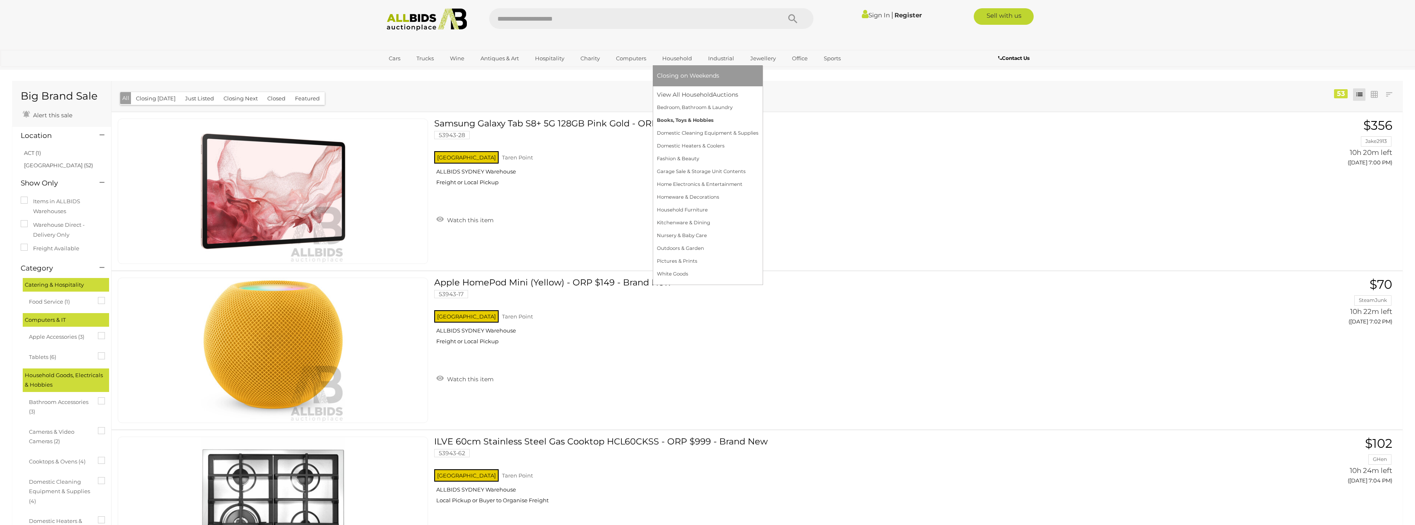
click at [680, 120] on link "Books, Toys & Hobbies" at bounding box center [708, 120] width 102 height 13
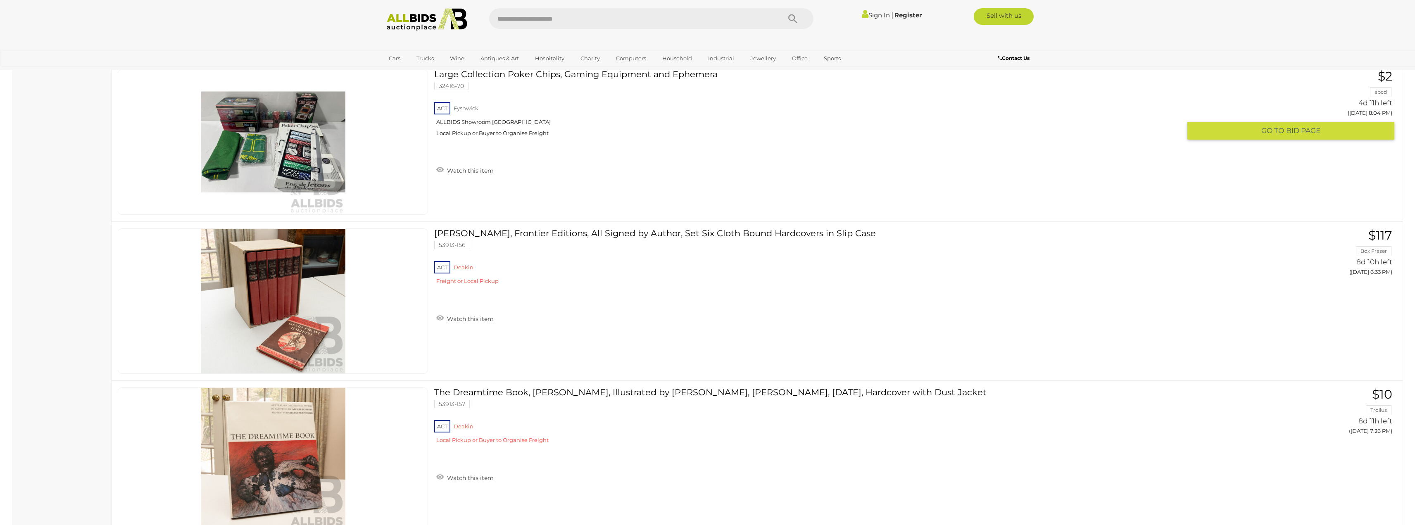
scroll to position [6900, 0]
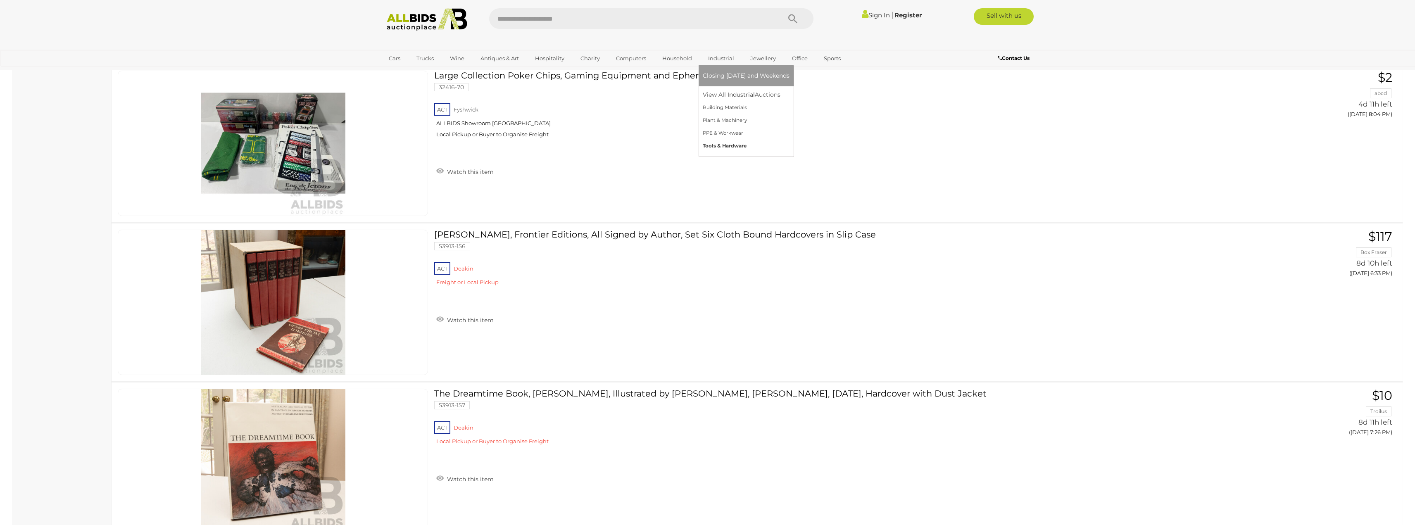
click at [720, 147] on link "Tools & Hardware" at bounding box center [746, 146] width 87 height 13
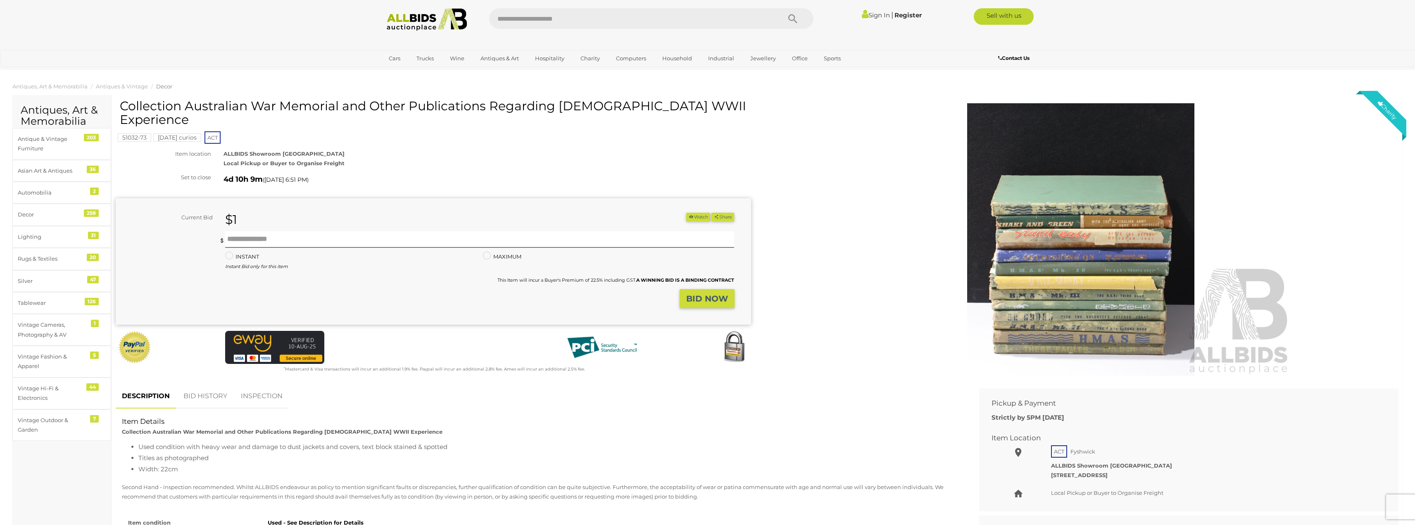
click at [1078, 261] on img at bounding box center [1080, 239] width 423 height 273
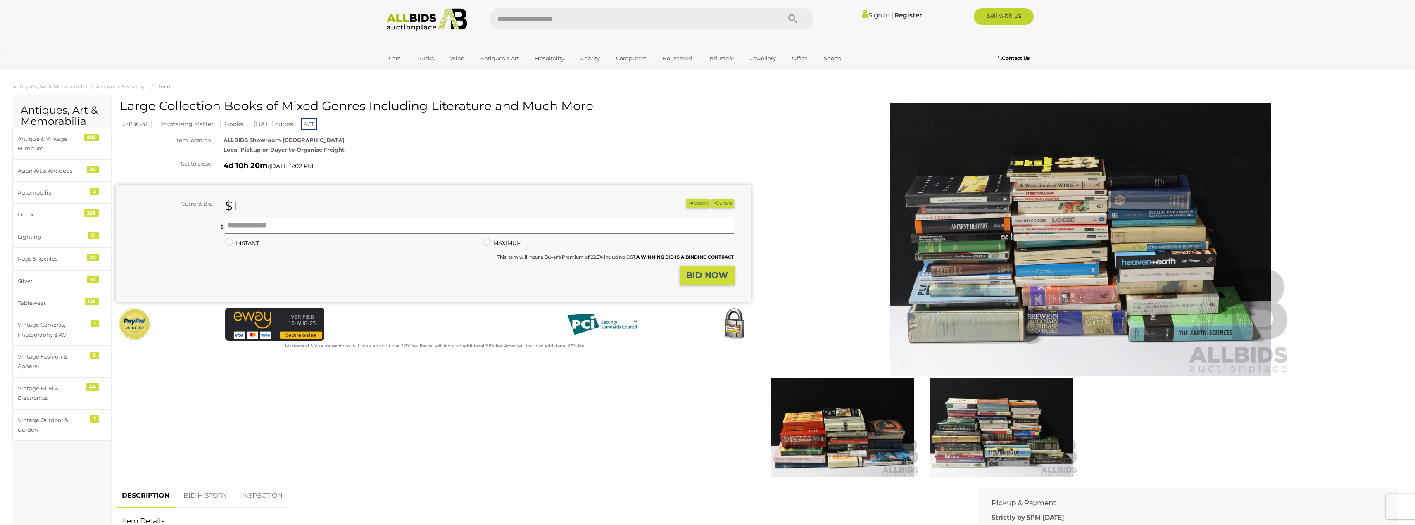
click at [1034, 283] on img at bounding box center [1080, 239] width 423 height 273
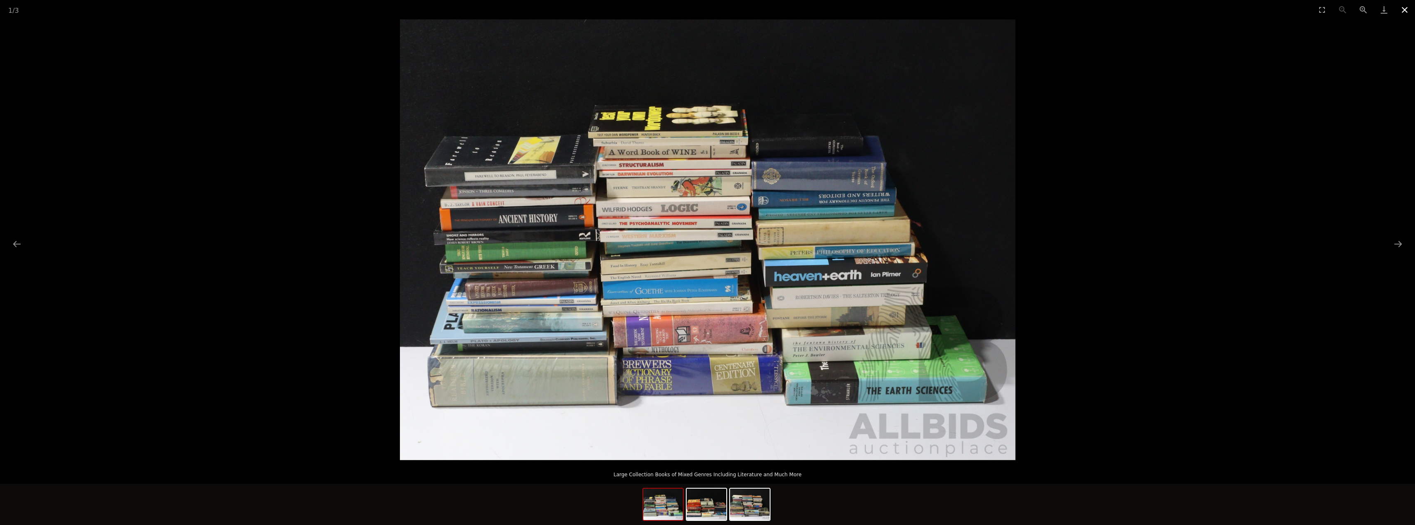
click at [1403, 8] on button "Close gallery" at bounding box center [1404, 9] width 21 height 19
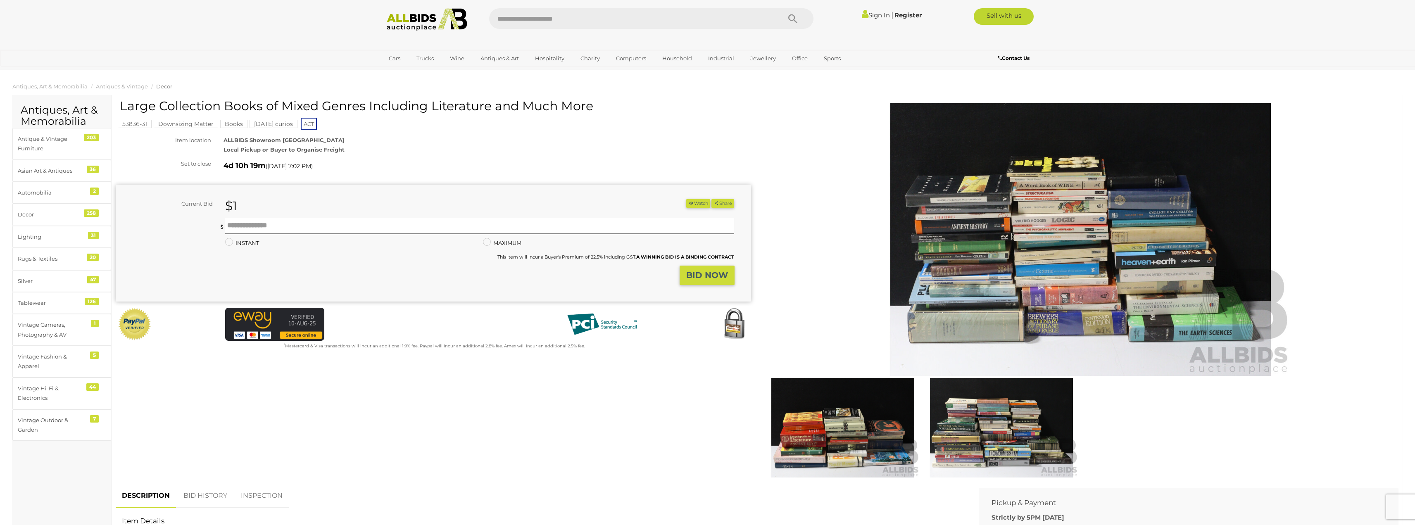
click at [831, 434] on img at bounding box center [843, 428] width 155 height 100
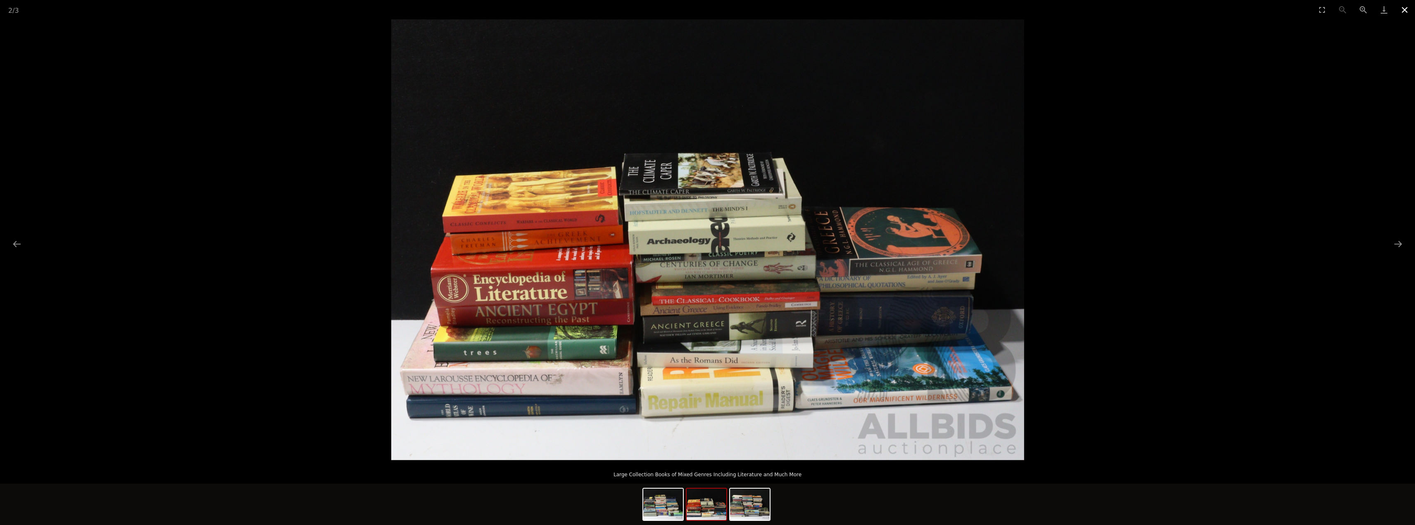
click at [1402, 10] on button "Close gallery" at bounding box center [1404, 9] width 21 height 19
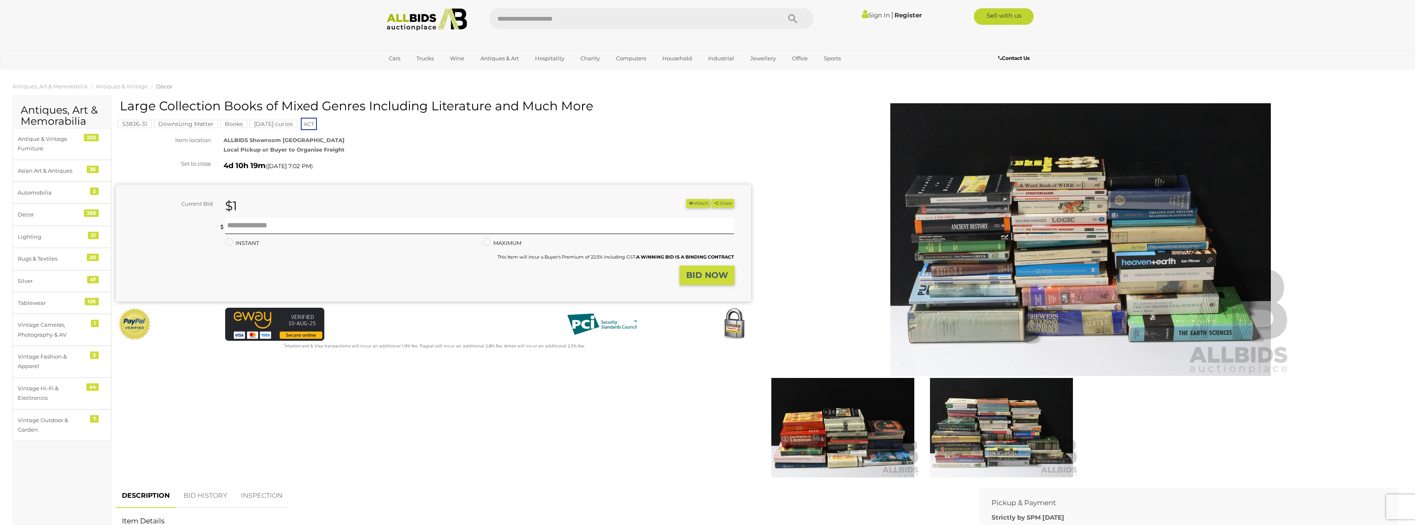
click at [983, 430] on img at bounding box center [1001, 428] width 155 height 100
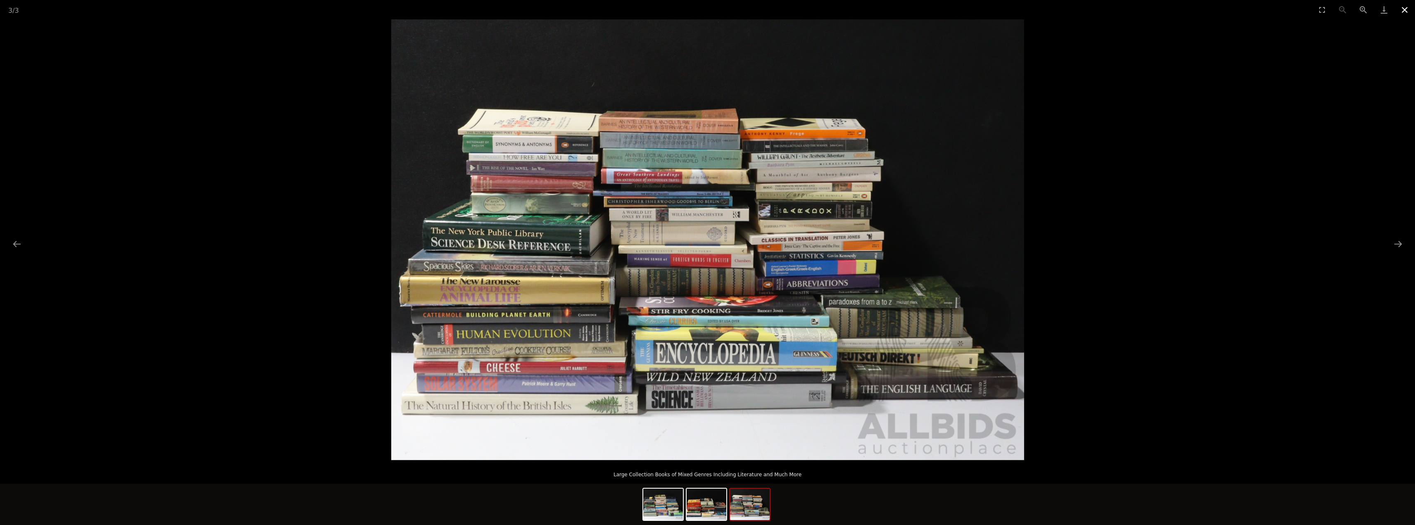
click at [1406, 7] on button "Close gallery" at bounding box center [1404, 9] width 21 height 19
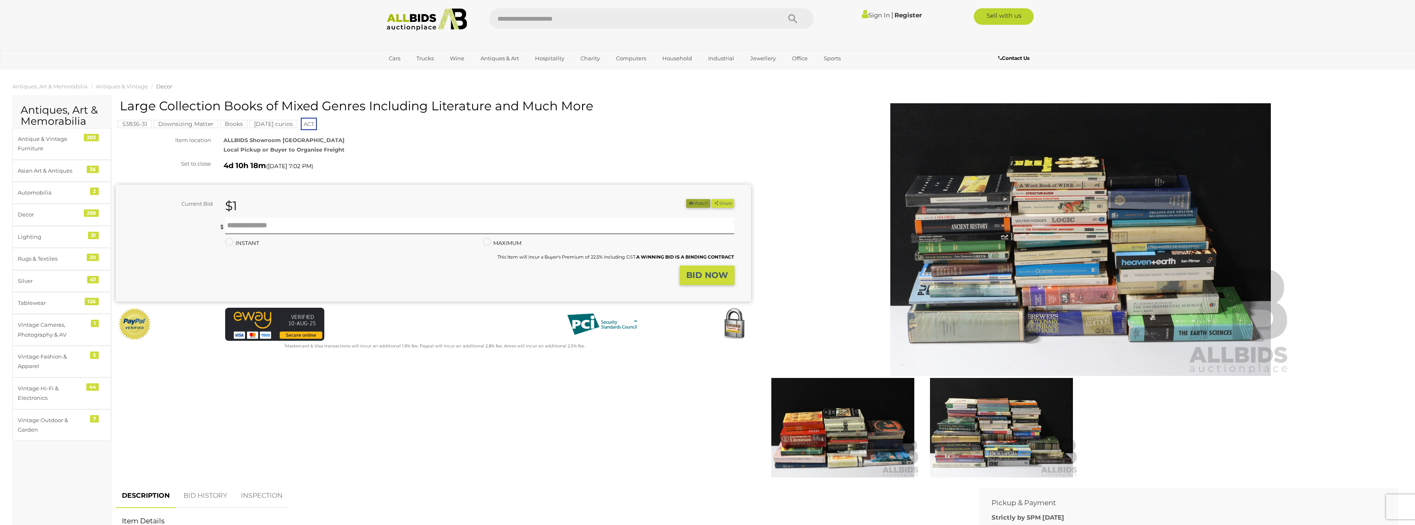
click at [696, 201] on button "Watch" at bounding box center [698, 203] width 24 height 9
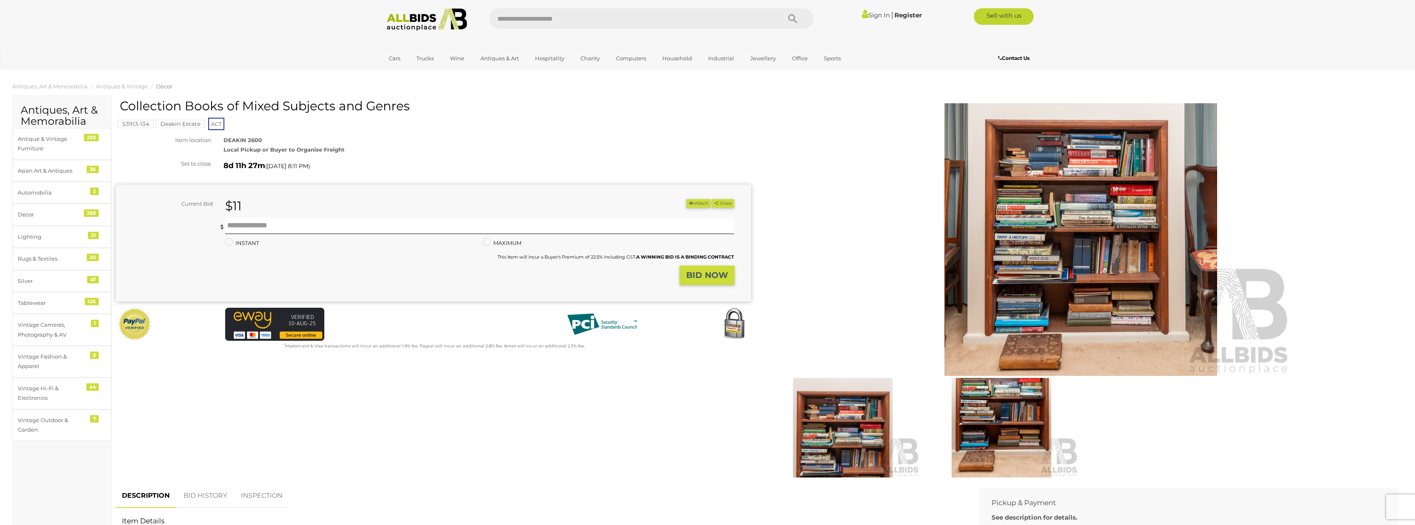
click at [1040, 264] on img at bounding box center [1080, 239] width 423 height 273
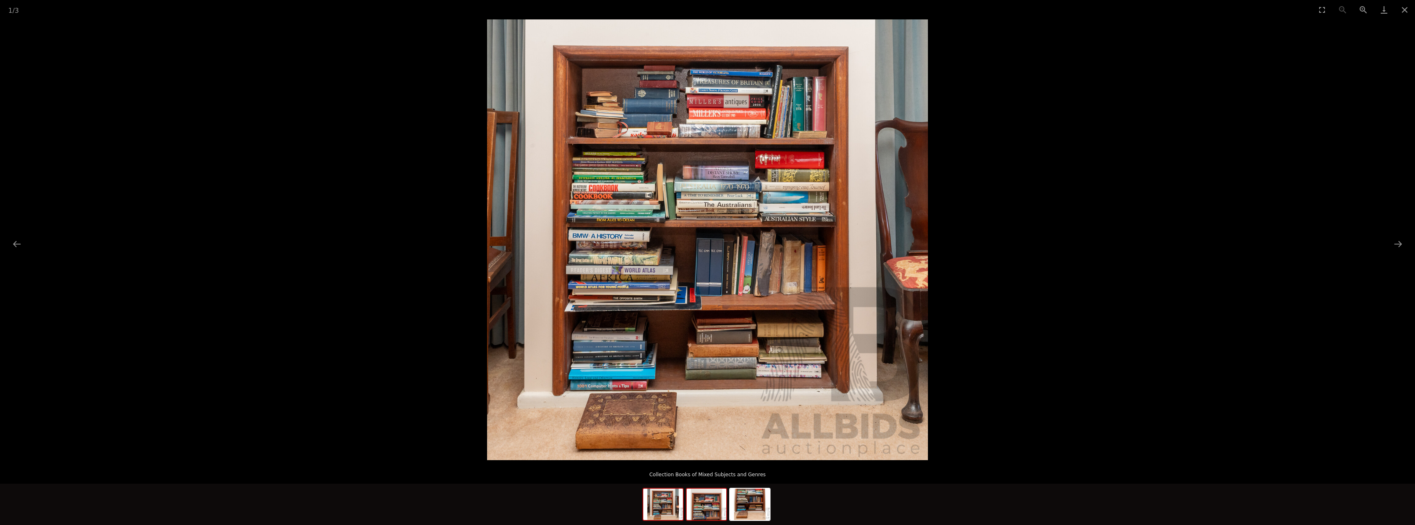
click at [702, 508] on img at bounding box center [707, 504] width 40 height 31
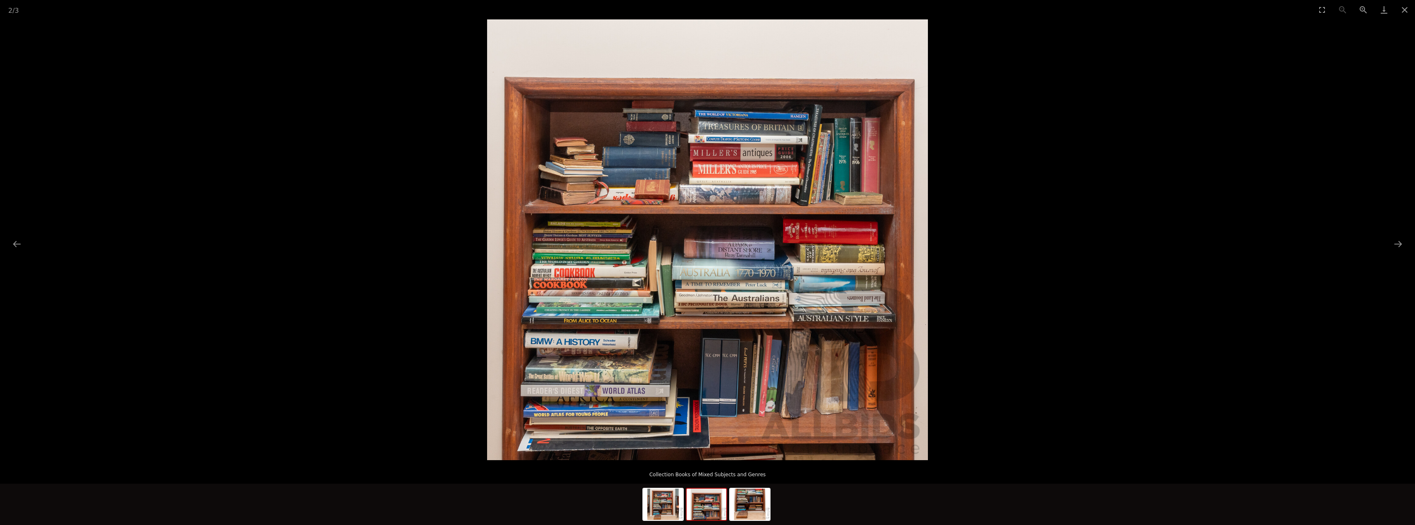
scroll to position [41, 0]
click at [748, 509] on img at bounding box center [750, 504] width 40 height 31
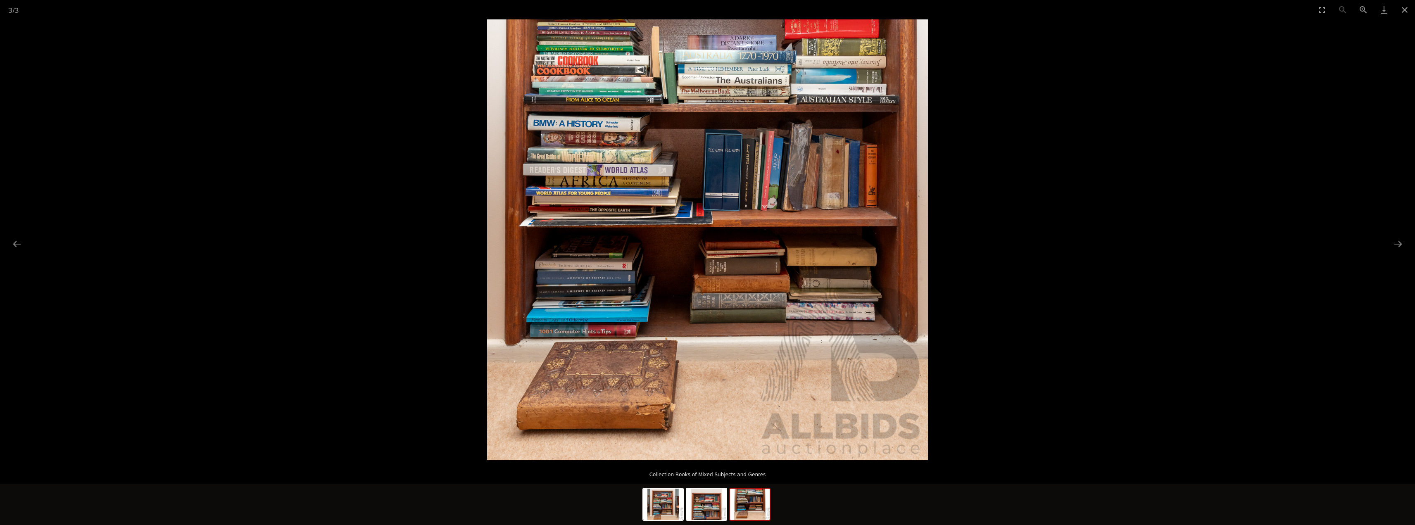
click at [386, 296] on picture at bounding box center [707, 239] width 1415 height 441
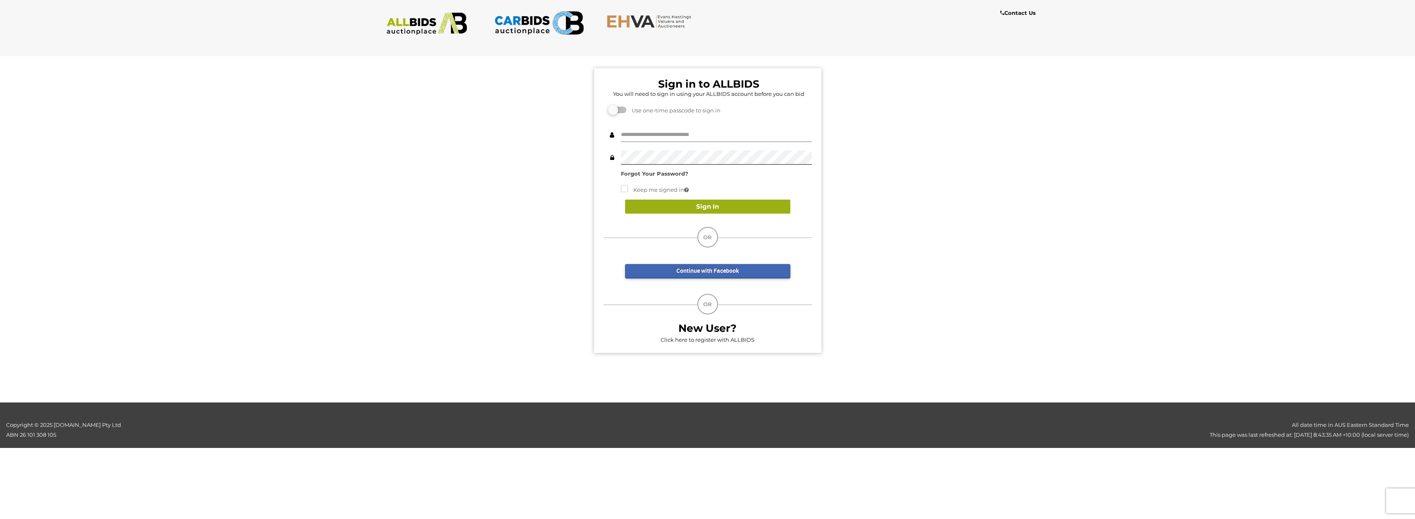
type input "****"
click at [704, 205] on button "Sign In" at bounding box center [707, 207] width 165 height 14
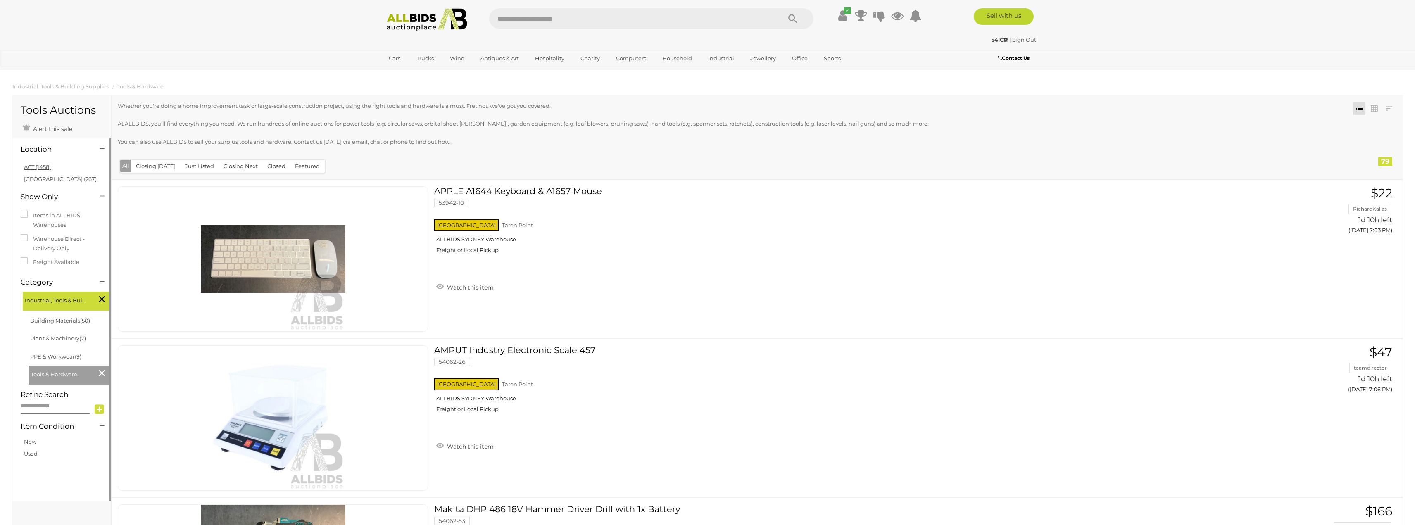
click at [34, 167] on link "ACT (1458)" at bounding box center [37, 167] width 27 height 7
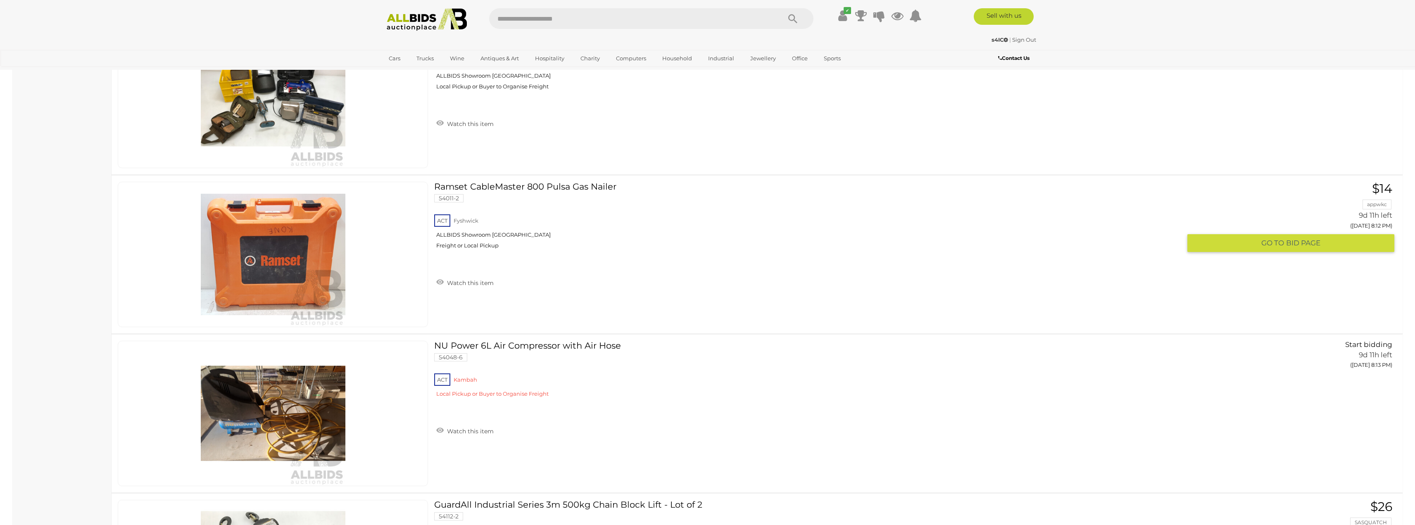
scroll to position [4132, 0]
